Goal: Information Seeking & Learning: Find specific fact

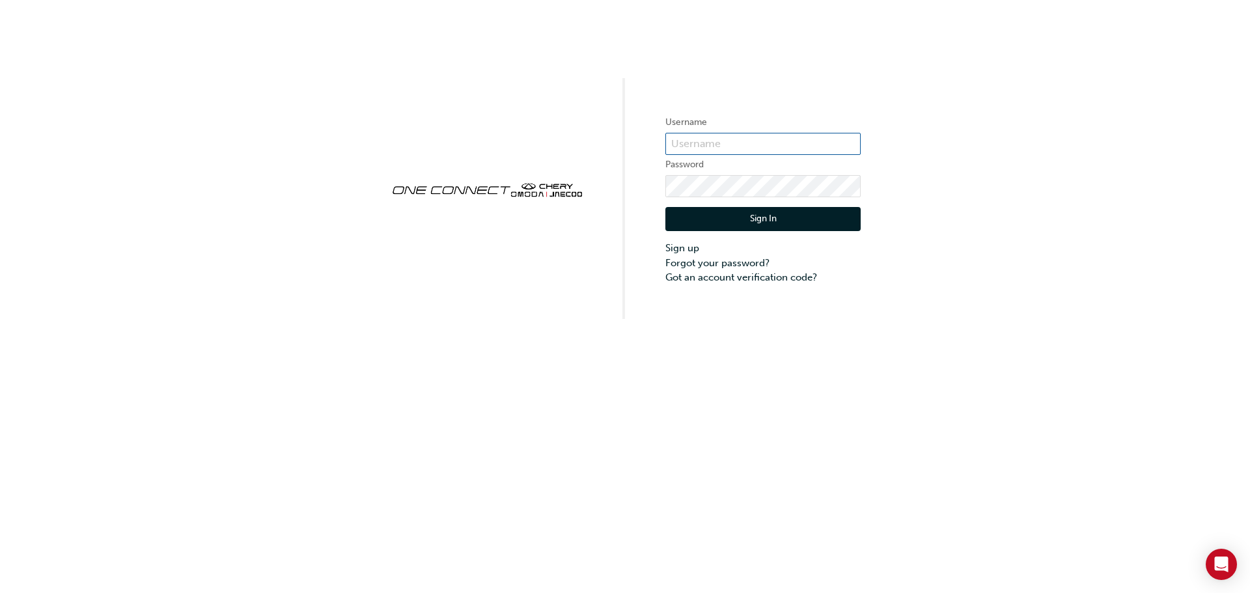
type input "CHAU0342"
click at [768, 221] on button "Sign In" at bounding box center [762, 219] width 195 height 25
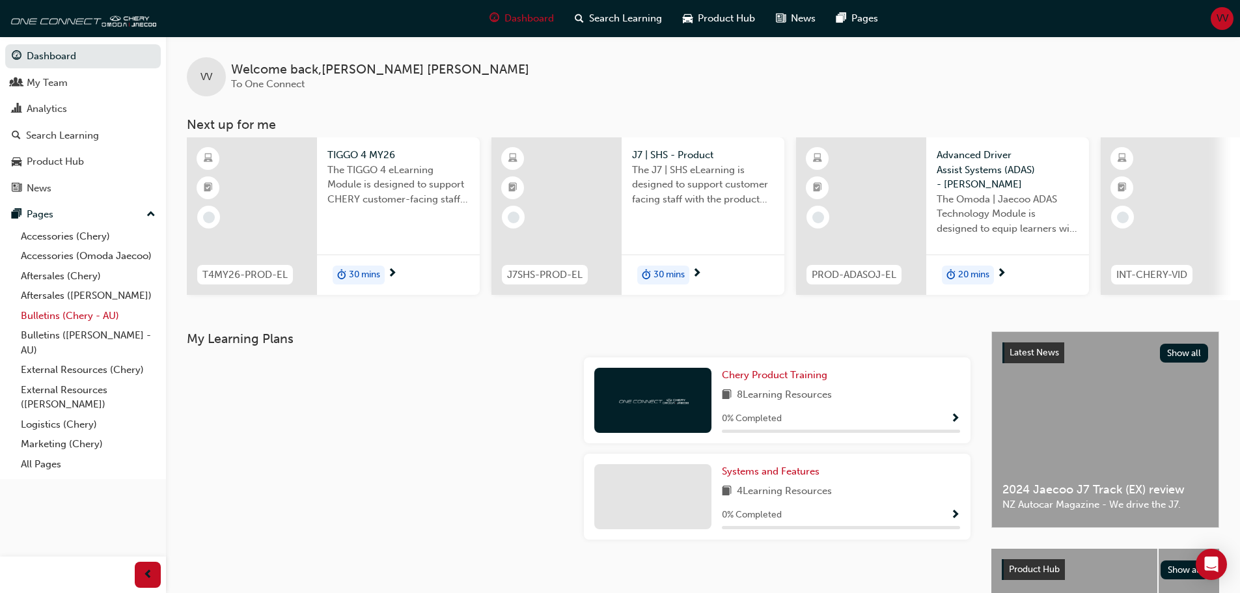
click at [49, 318] on link "Bulletins (Chery - AU)" at bounding box center [88, 316] width 145 height 20
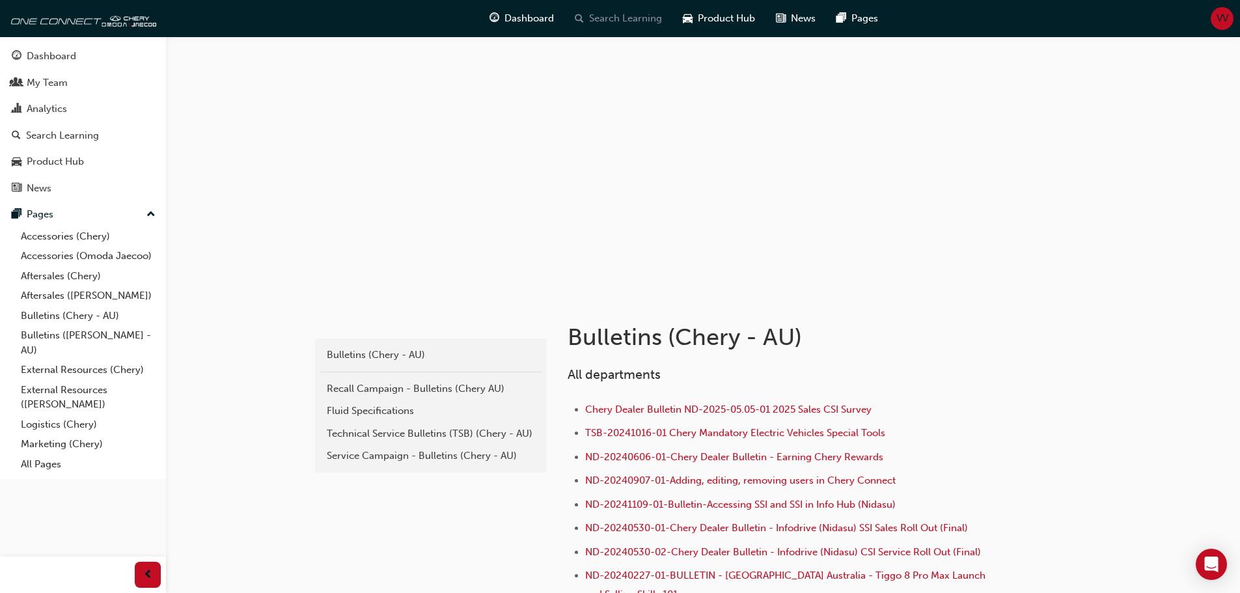
click at [618, 14] on span "Search Learning" at bounding box center [625, 18] width 73 height 15
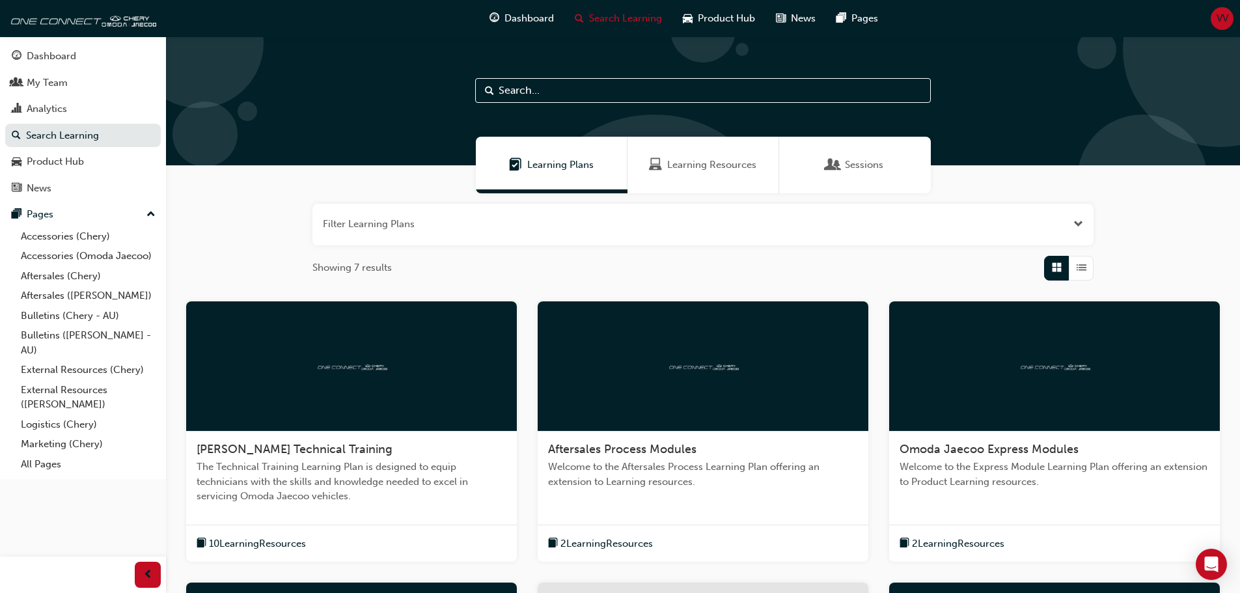
click at [592, 94] on input "text" at bounding box center [703, 90] width 456 height 25
paste input "20250701-01"
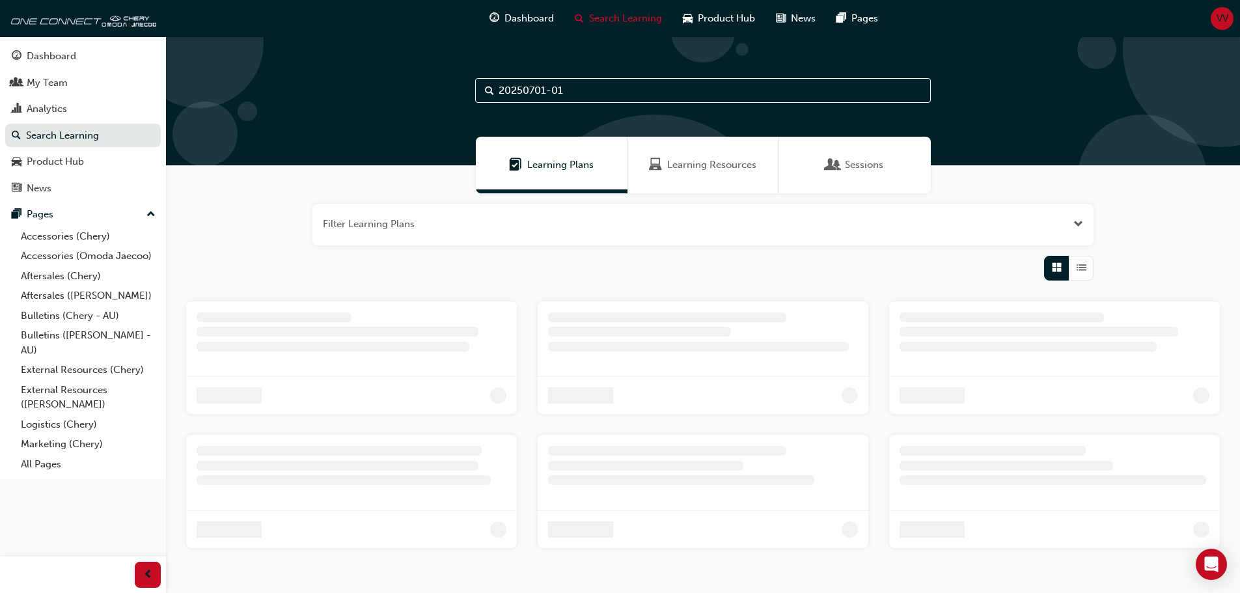
type input "20250701-01"
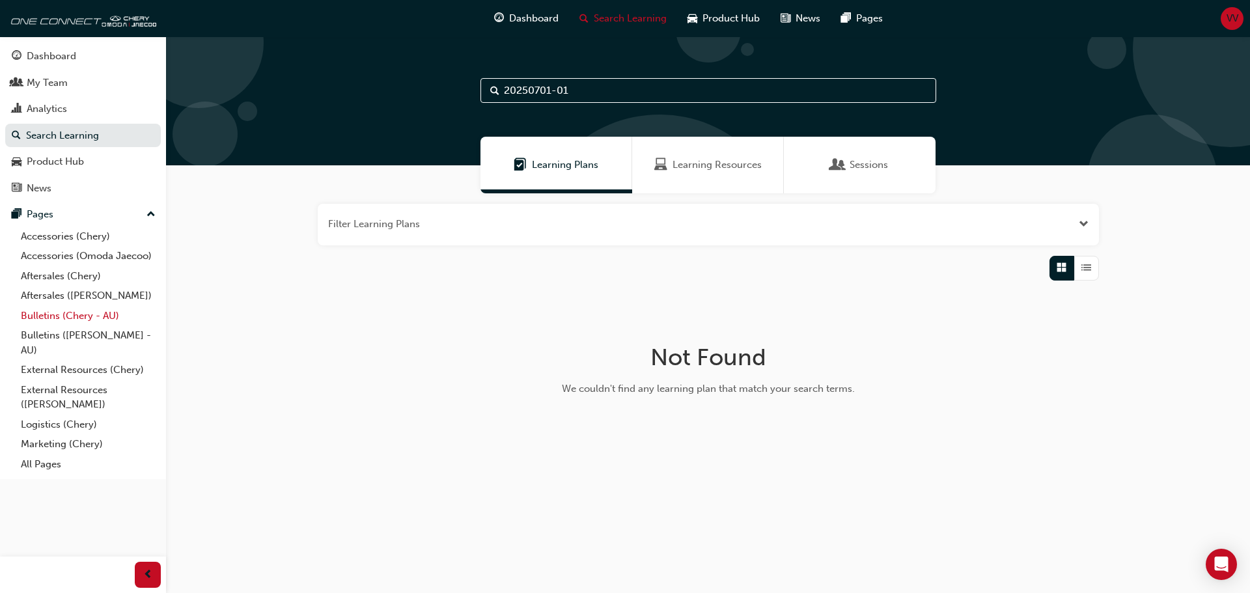
click at [57, 313] on link "Bulletins (Chery - AU)" at bounding box center [88, 316] width 145 height 20
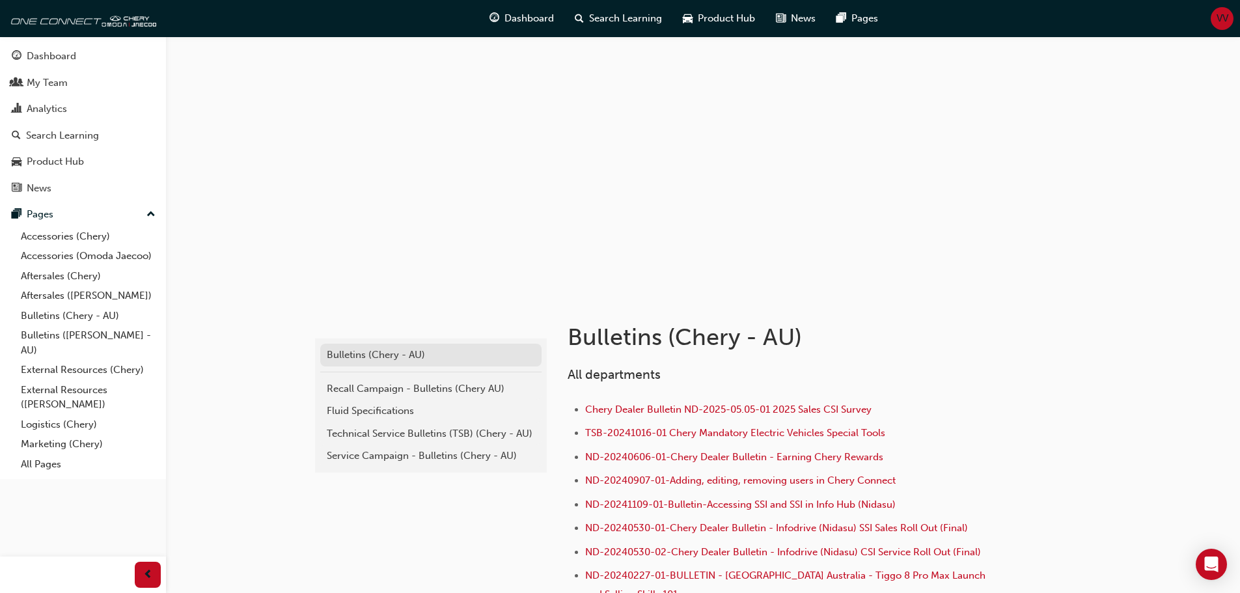
click at [364, 355] on div "Bulletins (Chery - AU)" at bounding box center [431, 355] width 208 height 15
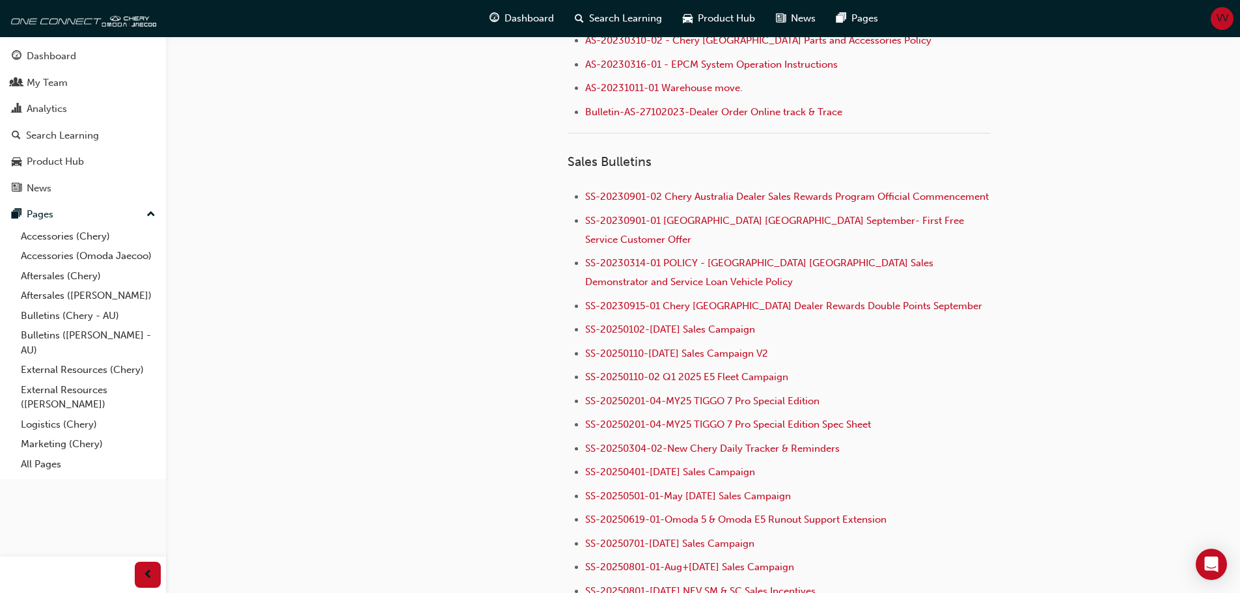
scroll to position [1302, 0]
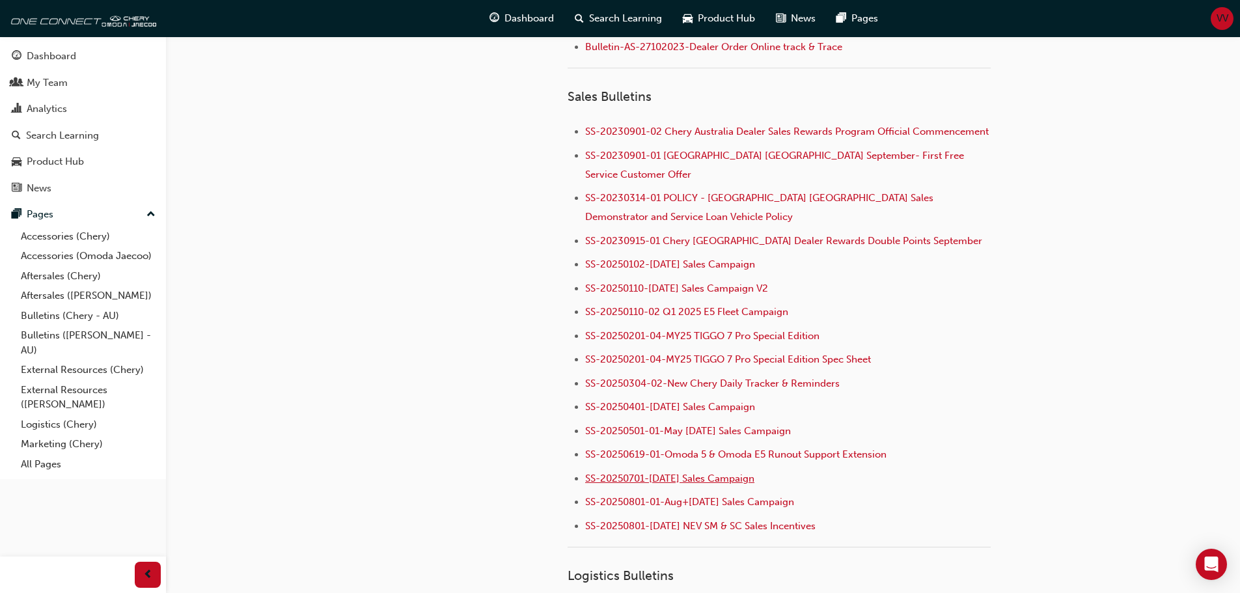
click at [684, 473] on span "SS-20250701-[DATE] Sales Campaign" at bounding box center [669, 479] width 169 height 12
